Goal: Transaction & Acquisition: Purchase product/service

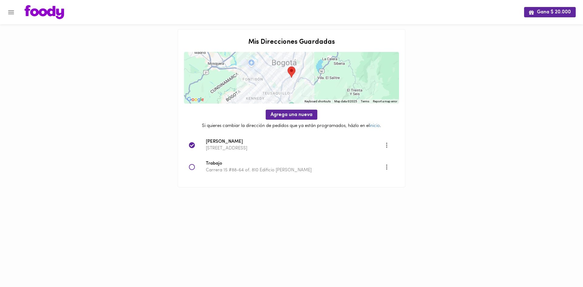
click at [10, 12] on icon "Menu" at bounding box center [11, 12] width 6 height 4
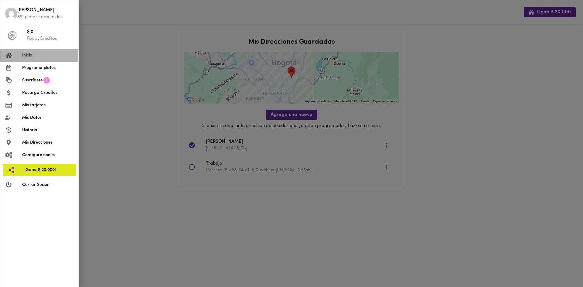
click at [29, 56] on span "Inicio" at bounding box center [47, 55] width 51 height 6
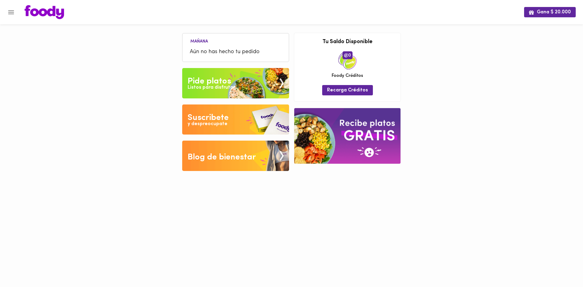
click at [230, 83] on div "Pide platos" at bounding box center [209, 81] width 43 height 12
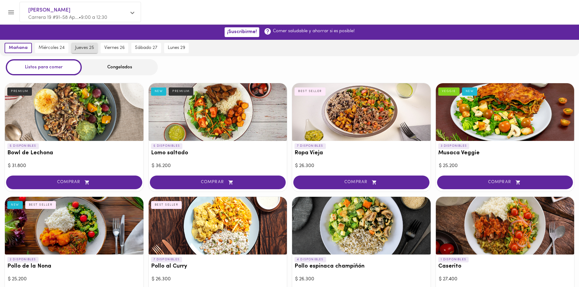
click at [84, 49] on span "jueves 25" at bounding box center [84, 47] width 19 height 5
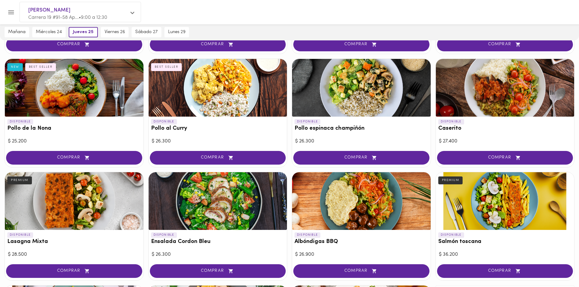
scroll to position [152, 0]
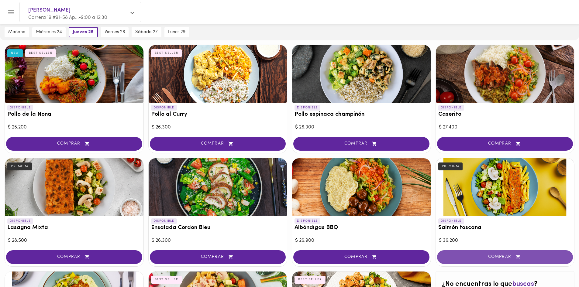
click at [493, 257] on span "COMPRAR" at bounding box center [505, 257] width 121 height 5
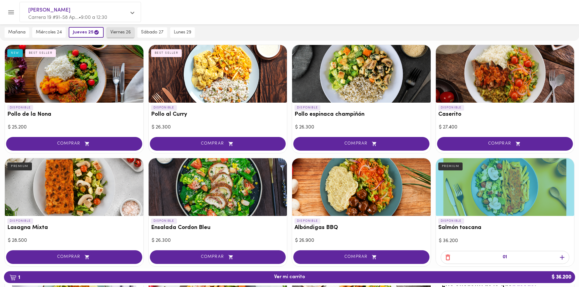
click at [118, 30] on span "viernes 26" at bounding box center [120, 32] width 20 height 5
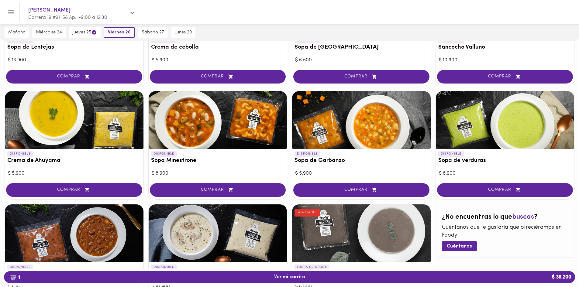
scroll to position [304, 0]
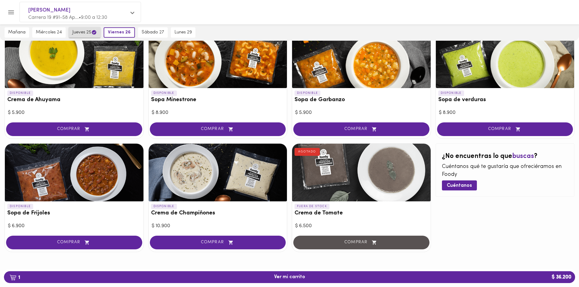
click at [87, 33] on span "jueves 25" at bounding box center [84, 32] width 25 height 6
click at [85, 33] on span "jueves 25" at bounding box center [86, 32] width 26 height 6
click at [43, 31] on span "miércoles 24" at bounding box center [49, 32] width 26 height 5
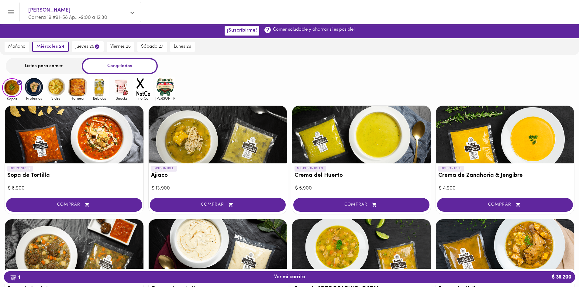
scroll to position [0, 0]
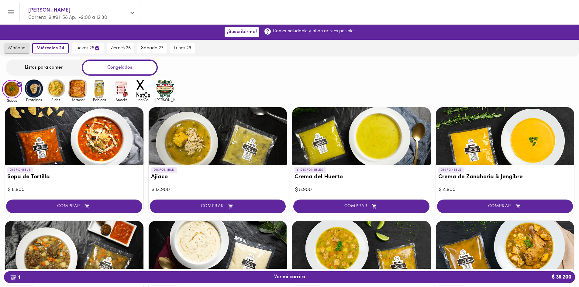
click at [19, 48] on span "mañana" at bounding box center [16, 48] width 17 height 5
click at [19, 48] on span "mañana" at bounding box center [18, 48] width 19 height 5
click at [46, 49] on span "miércoles 24" at bounding box center [52, 48] width 26 height 5
click at [44, 68] on div "Listos para comer" at bounding box center [44, 68] width 76 height 16
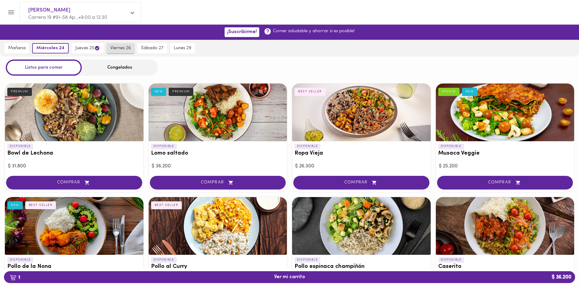
click at [128, 47] on span "viernes 26" at bounding box center [120, 48] width 20 height 5
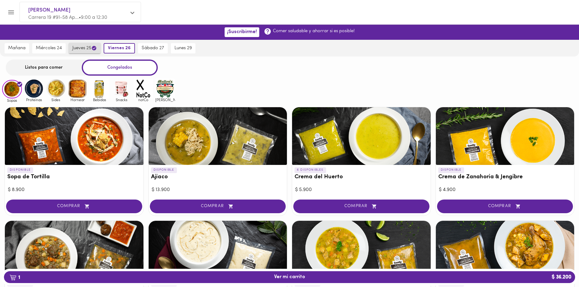
click at [83, 46] on span "jueves 25" at bounding box center [84, 48] width 25 height 6
click at [41, 67] on div "Listos para comer" at bounding box center [44, 68] width 76 height 16
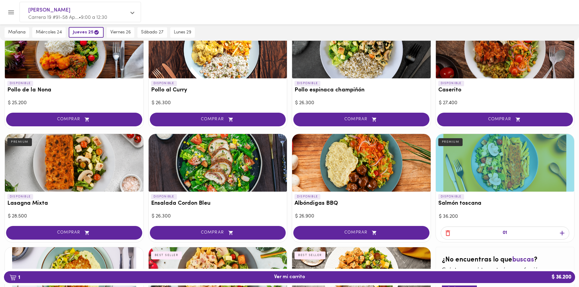
scroll to position [213, 0]
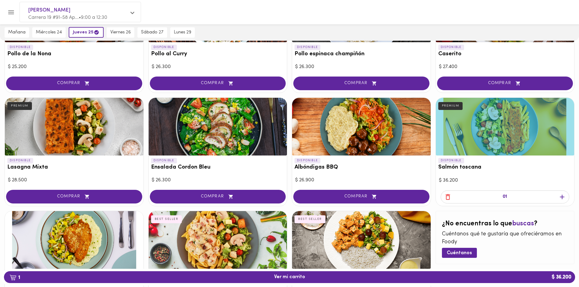
click at [446, 197] on icon "button" at bounding box center [447, 197] width 5 height 6
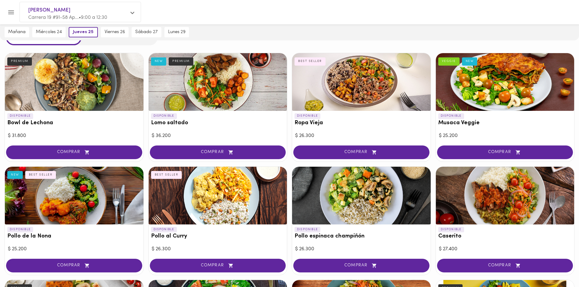
scroll to position [0, 0]
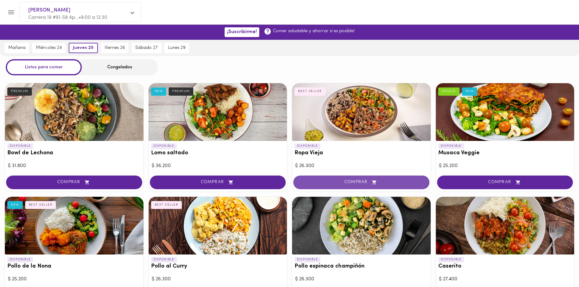
click at [330, 180] on span "COMPRAR" at bounding box center [361, 182] width 121 height 5
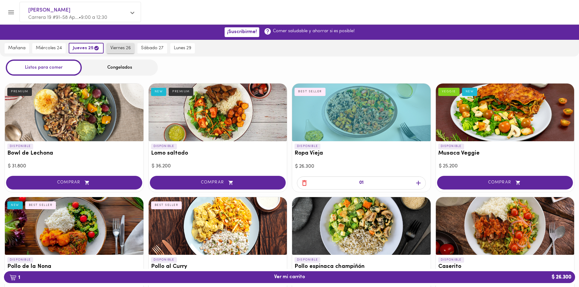
click at [118, 48] on span "viernes 26" at bounding box center [120, 48] width 20 height 5
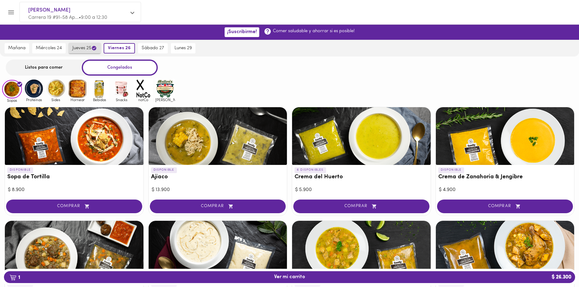
click at [79, 49] on span "jueves 25" at bounding box center [84, 48] width 25 height 6
click at [45, 65] on div "Listos para comer" at bounding box center [44, 68] width 76 height 16
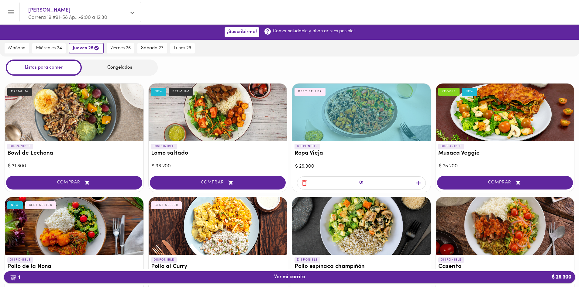
click at [278, 277] on span "1 Ver mi carrito $ 26.300" at bounding box center [289, 277] width 31 height 6
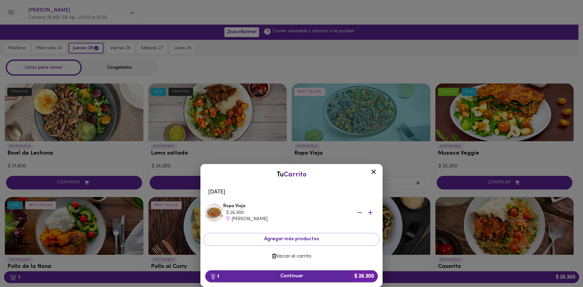
click at [299, 277] on span "1 Continuar $ 26.300" at bounding box center [291, 276] width 163 height 6
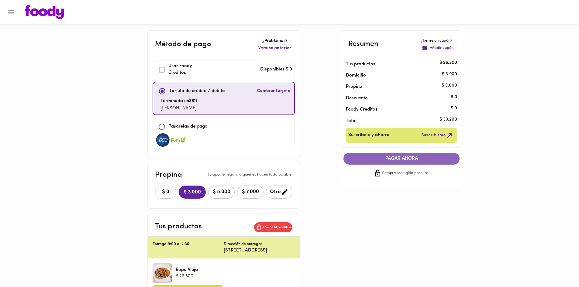
click at [412, 158] on span "PAGAR AHORA" at bounding box center [401, 159] width 104 height 6
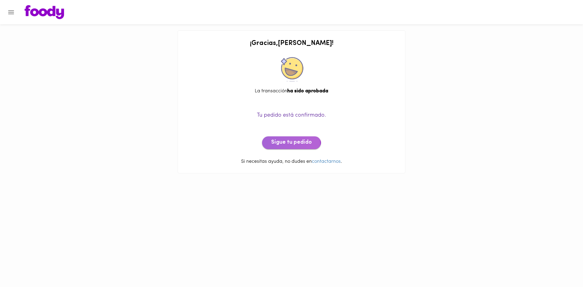
click at [287, 143] on span "Sigue tu pedido" at bounding box center [291, 142] width 41 height 7
